Goal: Task Accomplishment & Management: Manage account settings

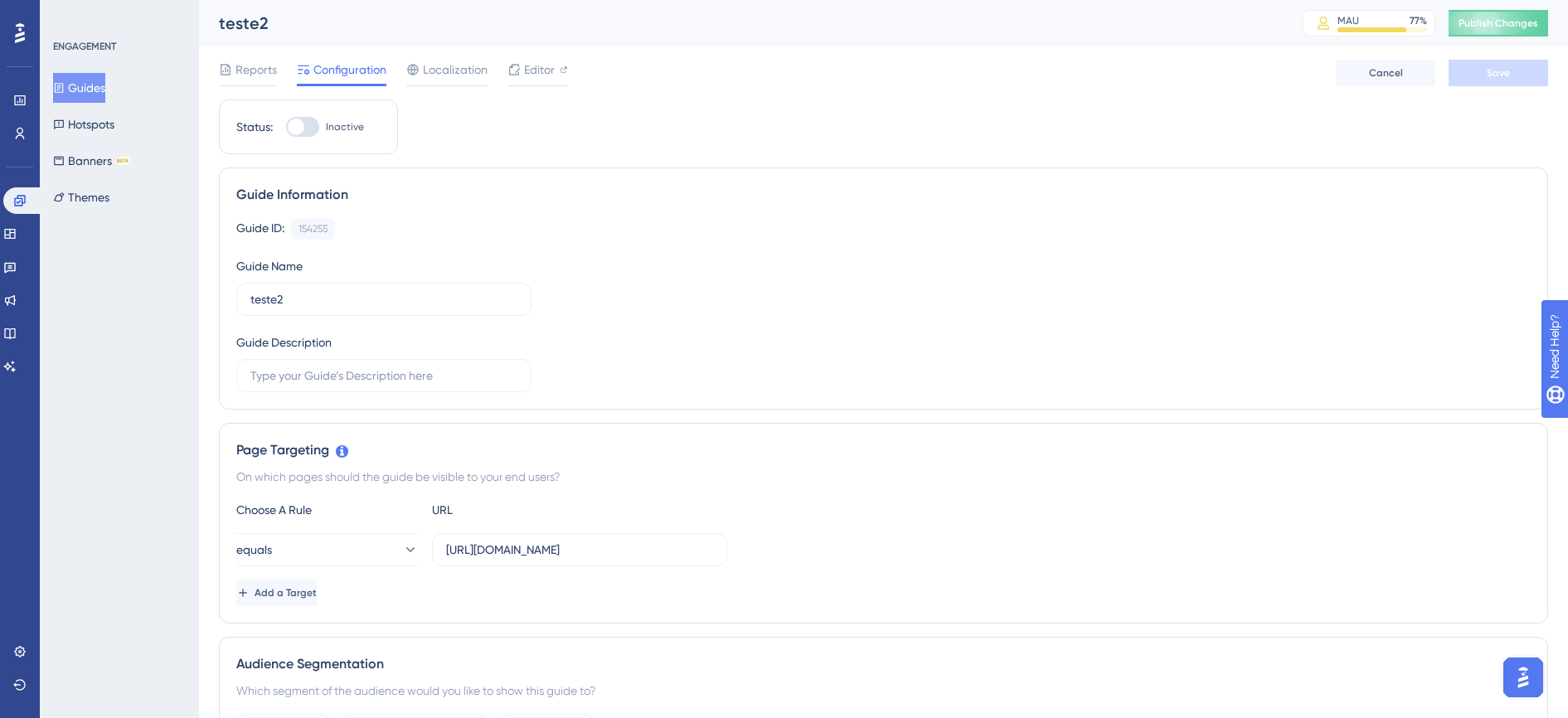
click at [574, 94] on div "Reports Configuration Localization Editor Cancel Save" at bounding box center [884, 73] width 1330 height 53
click at [291, 299] on input "teste2" at bounding box center [385, 299] width 267 height 18
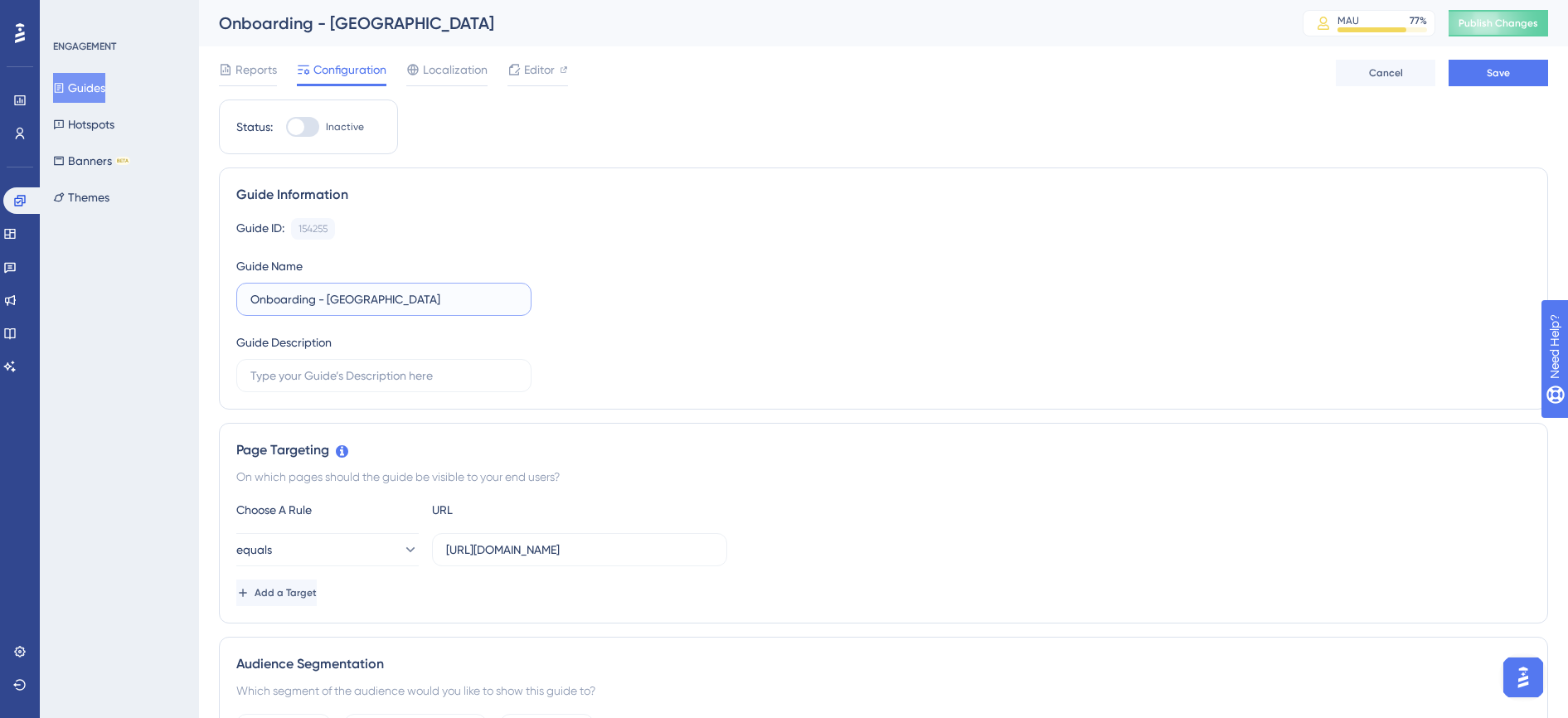
type input "Onboarding - [GEOGRAPHIC_DATA]"
click at [774, 203] on div "Guide Information" at bounding box center [884, 194] width 1294 height 20
click at [1489, 76] on span "Save" at bounding box center [1499, 73] width 24 height 14
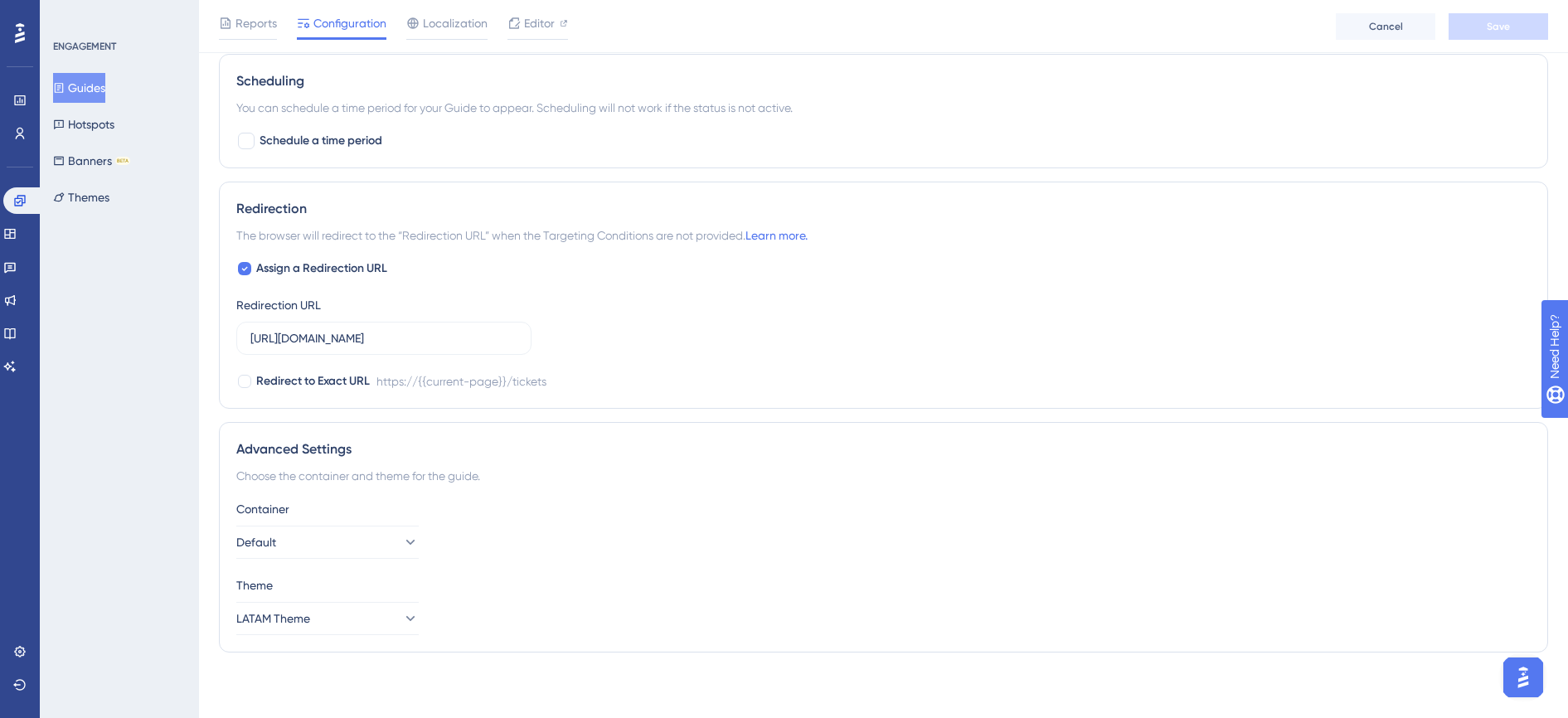
scroll to position [1048, 0]
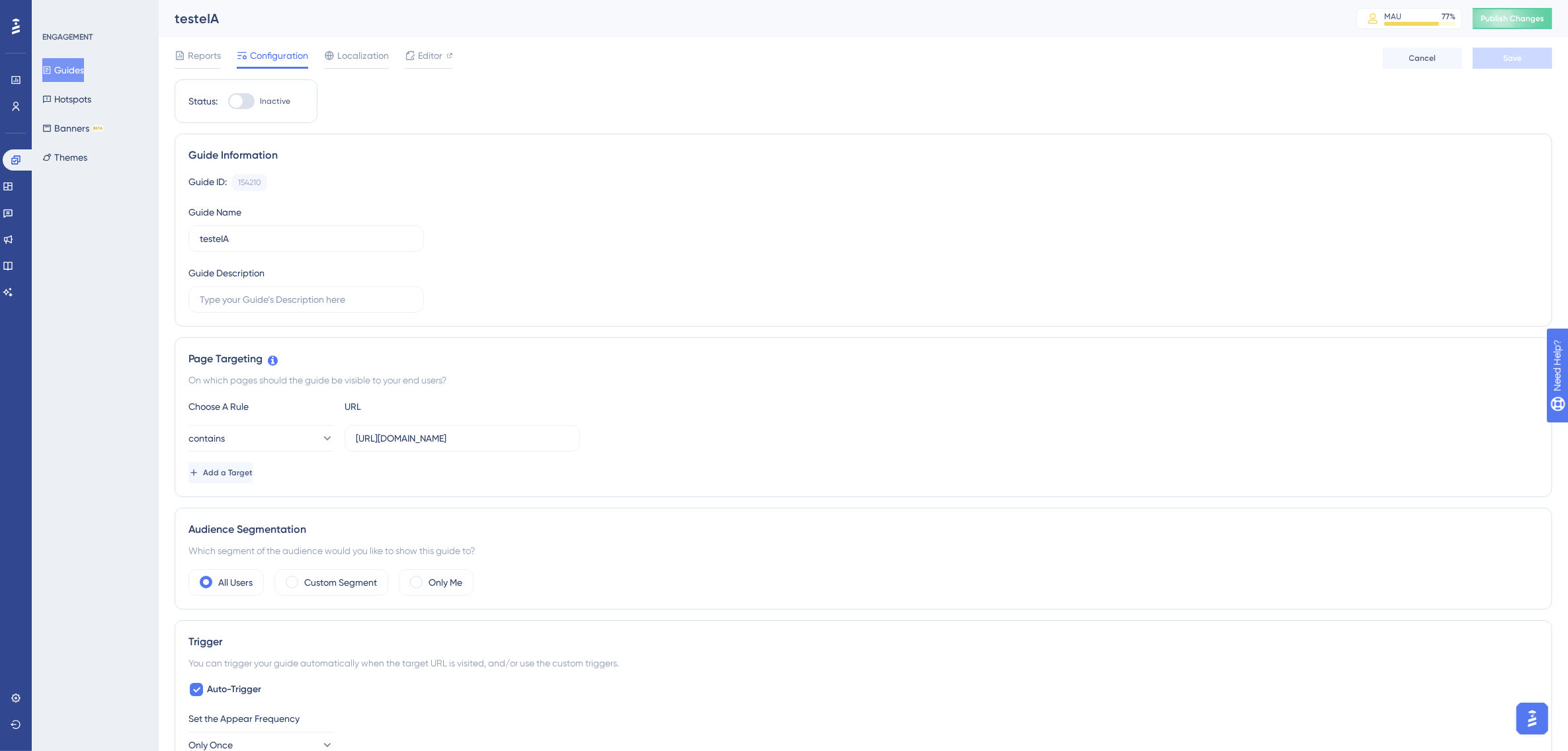
click at [63, 72] on button "Guides" at bounding box center [62, 70] width 41 height 24
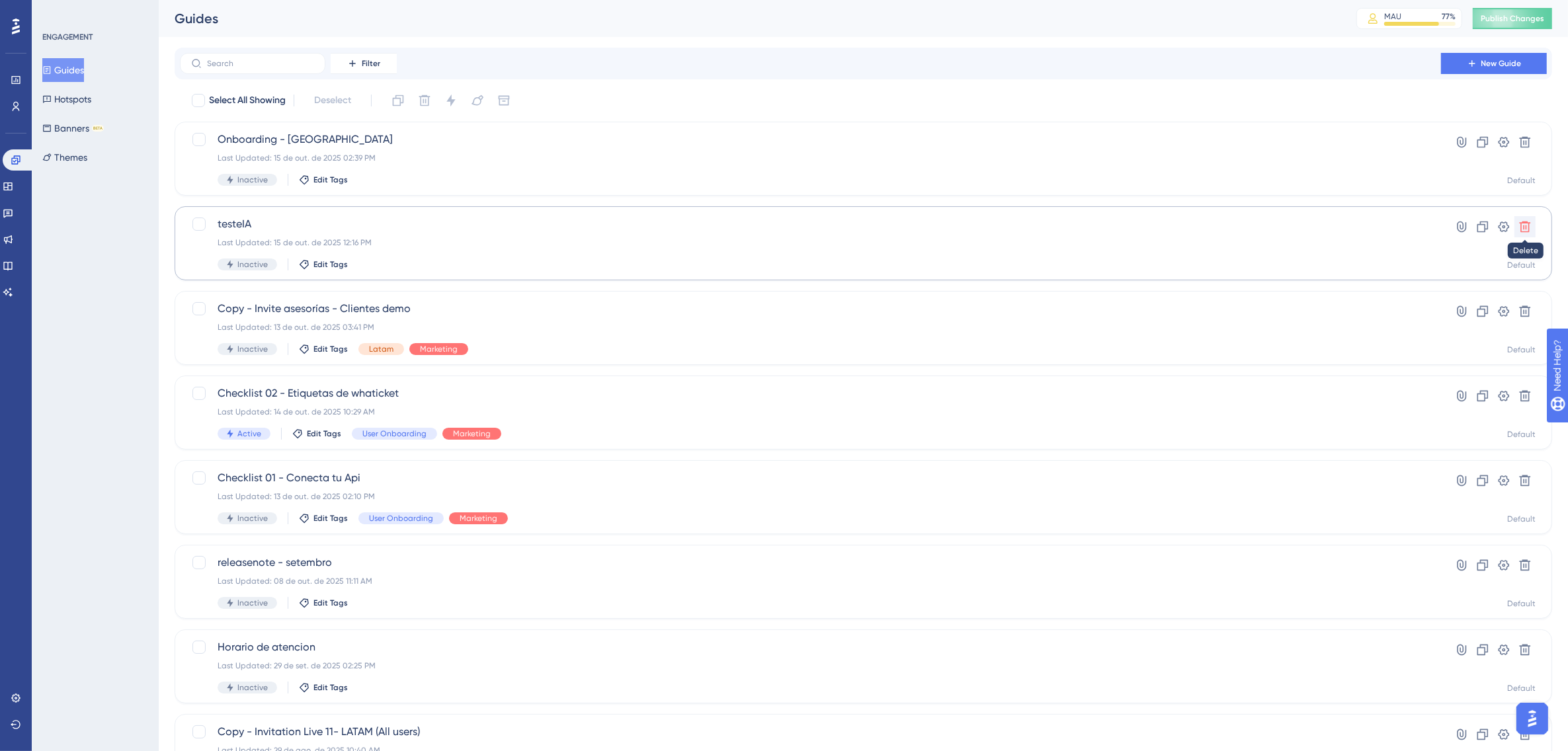
click at [1519, 226] on icon at bounding box center [1525, 227] width 13 height 13
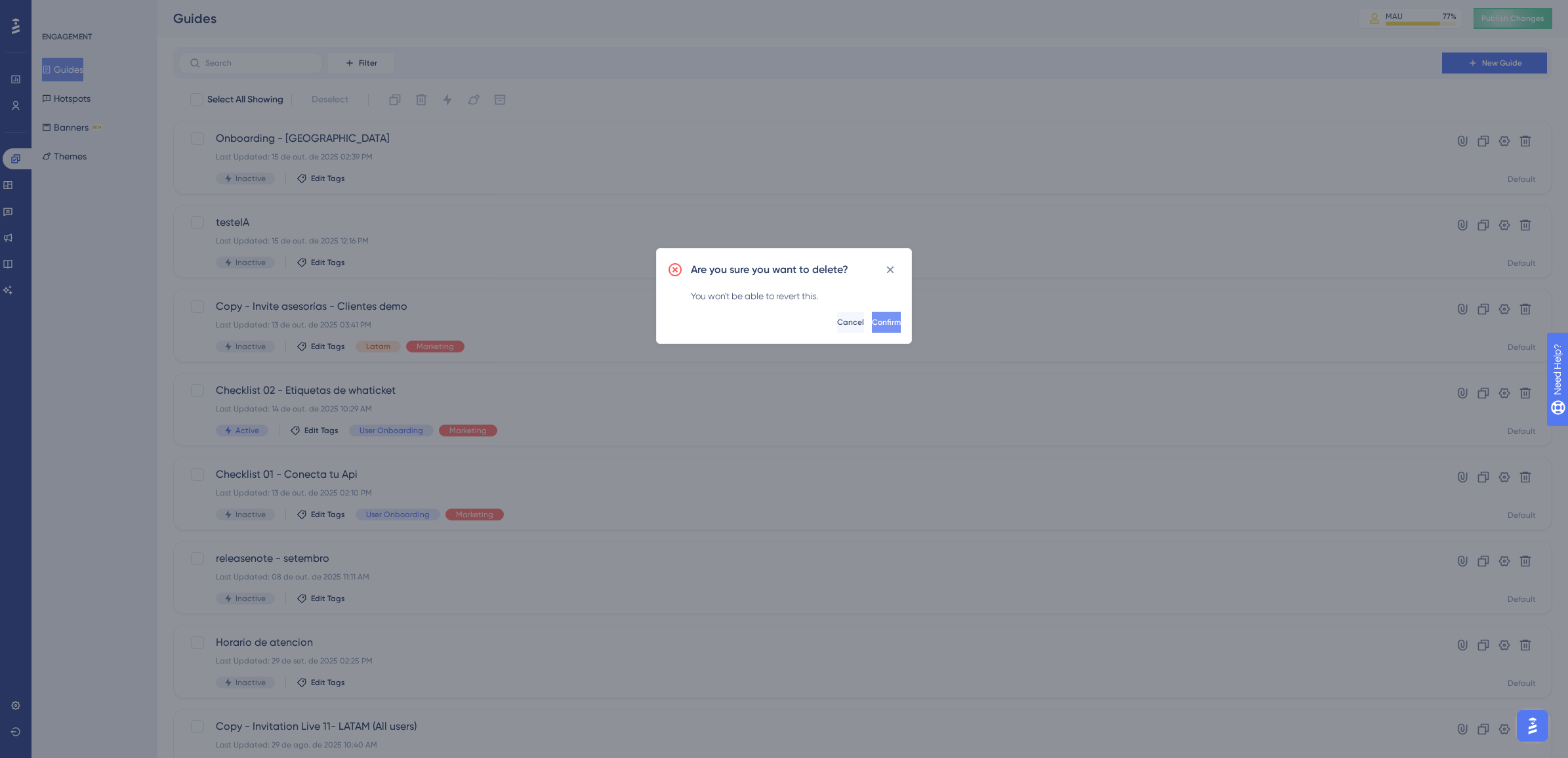
click at [874, 319] on span "Confirm" at bounding box center [886, 322] width 29 height 11
